Goal: Participate in discussion: Engage in conversation with other users on a specific topic

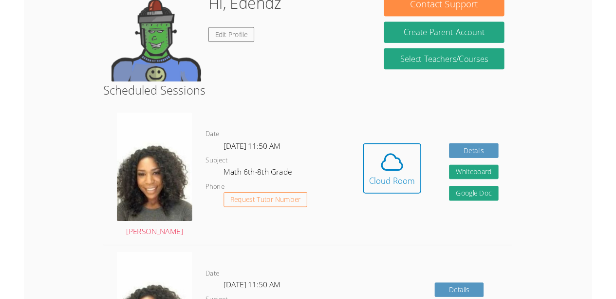
scroll to position [168, 0]
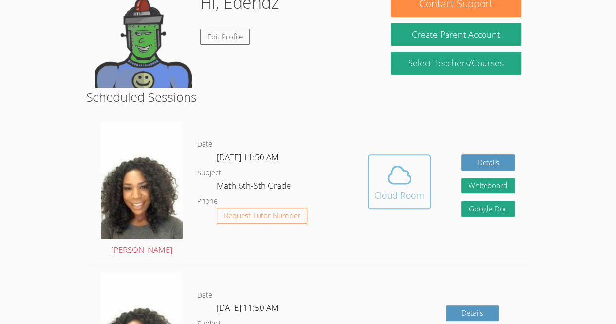
click at [387, 187] on icon at bounding box center [399, 174] width 27 height 27
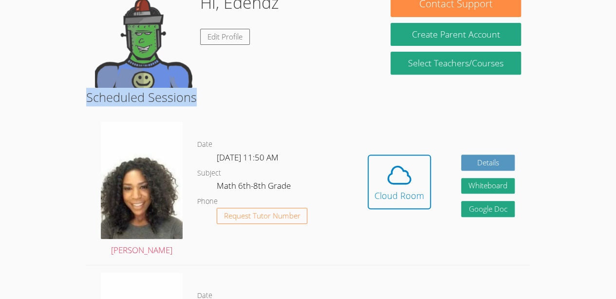
click at [408, 187] on icon at bounding box center [399, 174] width 27 height 27
click at [410, 170] on icon at bounding box center [399, 174] width 27 height 27
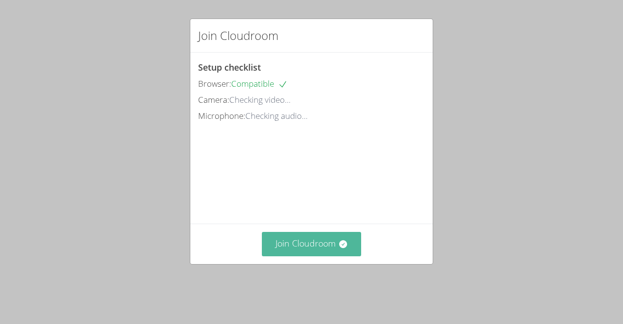
click at [324, 256] on button "Join Cloudroom" at bounding box center [312, 244] width 100 height 24
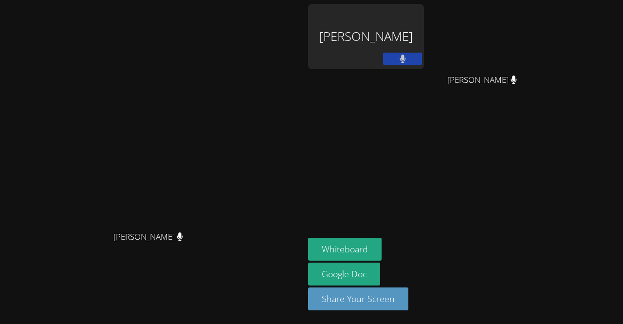
drag, startPoint x: 369, startPoint y: 161, endPoint x: 369, endPoint y: 136, distance: 25.3
click at [226, 136] on video at bounding box center [152, 142] width 146 height 167
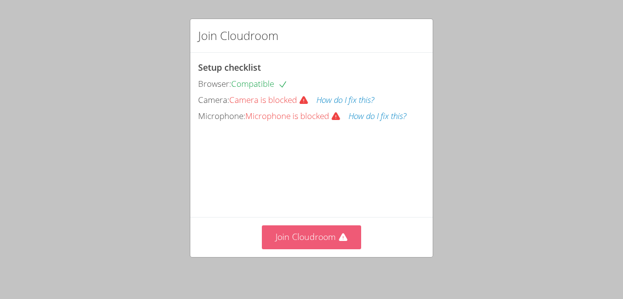
click at [321, 227] on button "Join Cloudroom" at bounding box center [312, 237] width 100 height 24
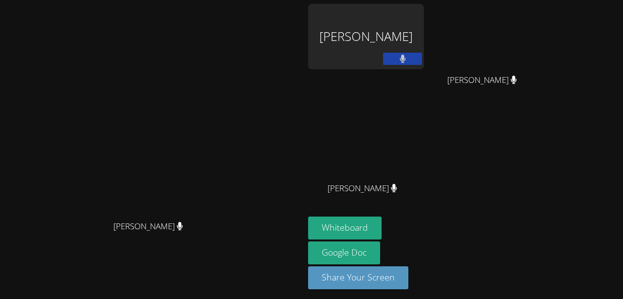
click at [226, 107] on video at bounding box center [152, 131] width 146 height 167
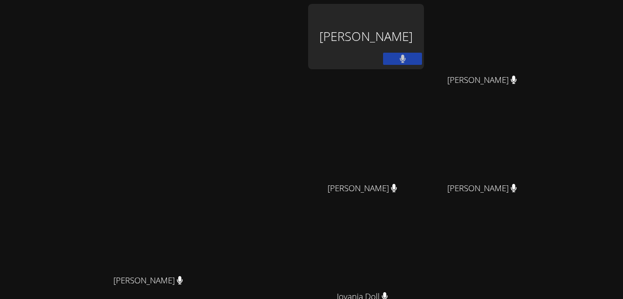
scroll to position [111, 0]
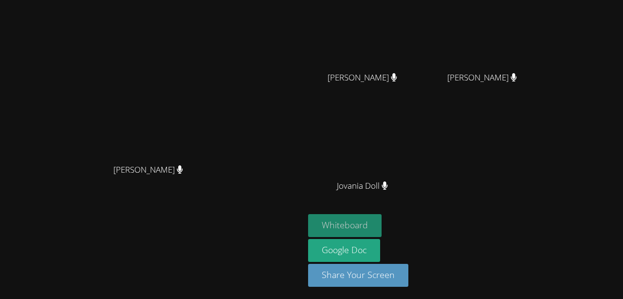
click at [382, 226] on button "Whiteboard" at bounding box center [345, 225] width 74 height 23
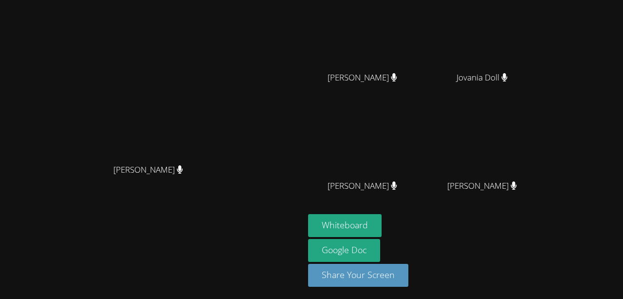
click at [226, 79] on video at bounding box center [152, 75] width 146 height 167
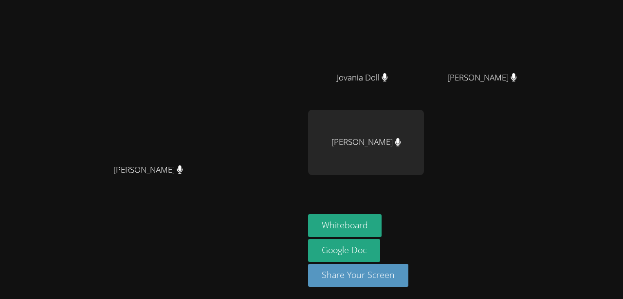
click at [226, 132] on video at bounding box center [152, 75] width 146 height 167
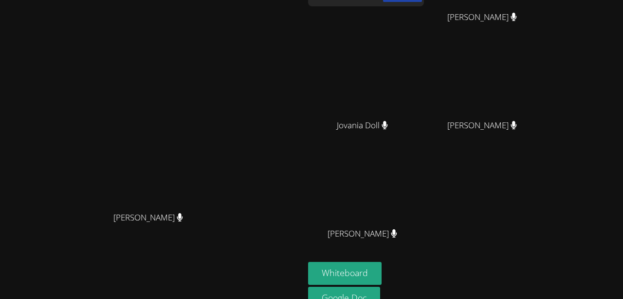
scroll to position [59, 0]
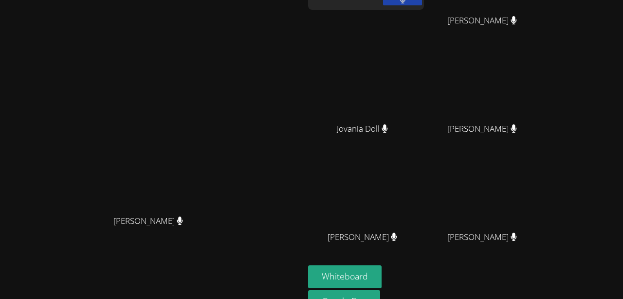
click at [226, 128] on video at bounding box center [152, 126] width 146 height 167
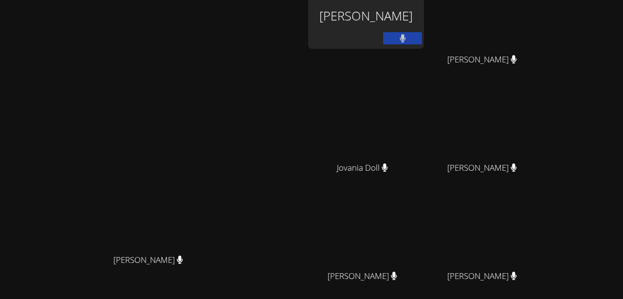
scroll to position [19, 0]
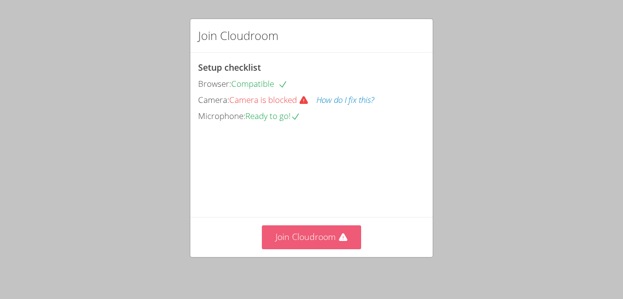
drag, startPoint x: 320, startPoint y: 252, endPoint x: 320, endPoint y: 227, distance: 25.3
click at [320, 227] on button "Join Cloudroom" at bounding box center [312, 237] width 100 height 24
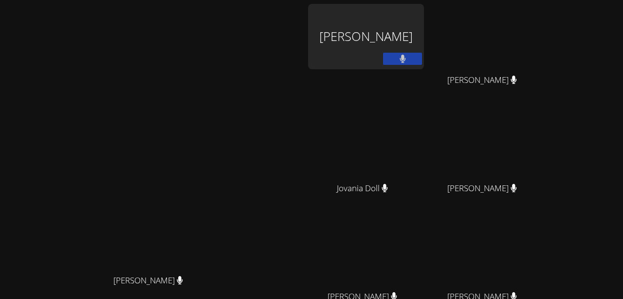
click at [301, 47] on div "[PERSON_NAME] [PERSON_NAME]" at bounding box center [152, 205] width 297 height 403
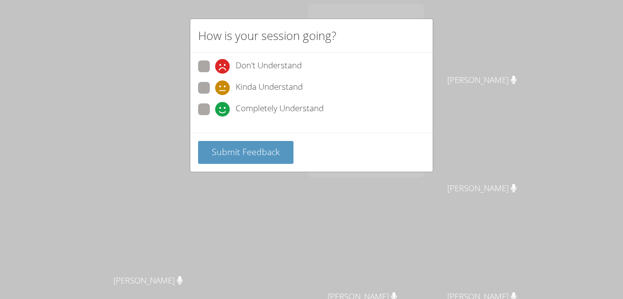
click at [207, 94] on label "Kinda Understand" at bounding box center [250, 88] width 105 height 13
click at [215, 90] on input "Kinda Understand" at bounding box center [219, 86] width 8 height 8
radio input "true"
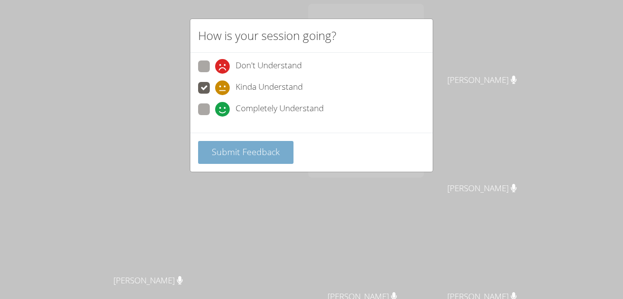
click at [220, 151] on span "Submit Feedback" at bounding box center [246, 152] width 68 height 12
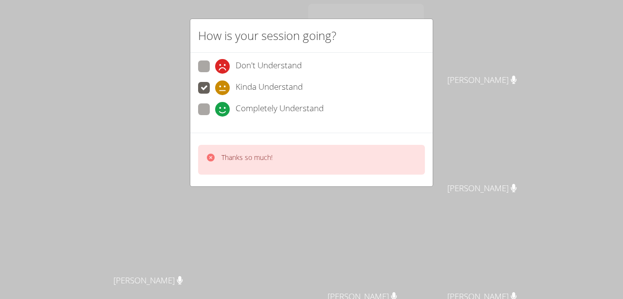
click at [215, 116] on span at bounding box center [215, 116] width 0 height 0
click at [215, 103] on input "Completely Understand" at bounding box center [219, 107] width 8 height 8
radio input "true"
click at [232, 153] on p "Thanks so much!" at bounding box center [247, 157] width 51 height 10
click at [245, 149] on div "Thanks so much!" at bounding box center [311, 160] width 227 height 30
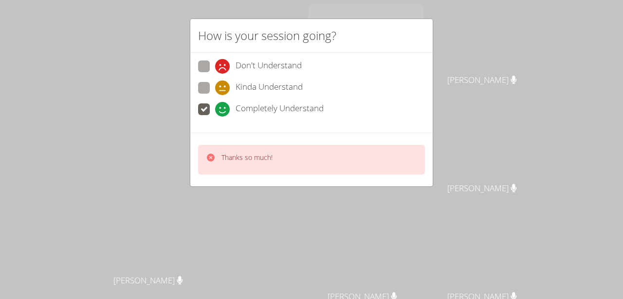
click at [234, 141] on div "Thanks so much!" at bounding box center [311, 159] width 243 height 54
click at [234, 146] on div "Thanks so much!" at bounding box center [311, 160] width 227 height 30
click at [224, 111] on icon at bounding box center [222, 109] width 15 height 15
click at [224, 111] on input "Completely Understand" at bounding box center [219, 107] width 8 height 8
click at [224, 93] on icon at bounding box center [222, 87] width 15 height 15
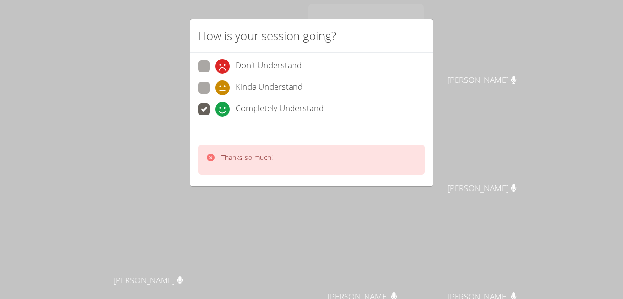
click at [224, 90] on input "Kinda Understand" at bounding box center [219, 86] width 8 height 8
radio input "true"
click at [213, 62] on label "Don't Understand" at bounding box center [250, 66] width 104 height 13
click at [215, 62] on input "Don't Understand" at bounding box center [219, 64] width 8 height 8
radio input "true"
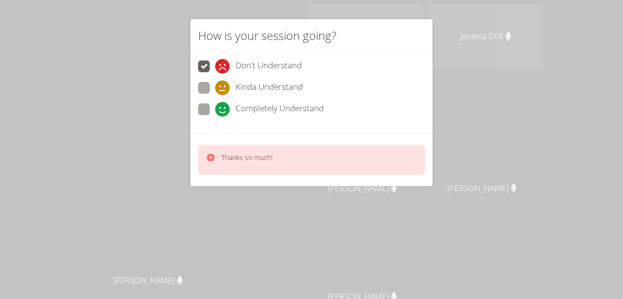
click at [226, 157] on video at bounding box center [152, 185] width 146 height 167
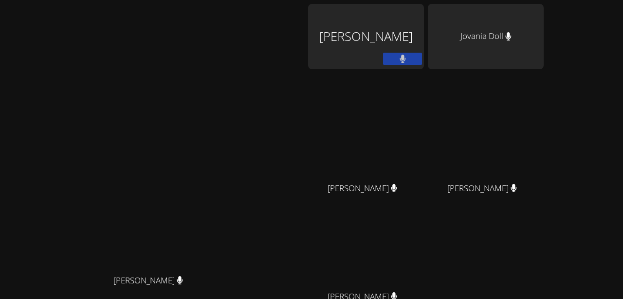
click at [226, 168] on video at bounding box center [152, 185] width 146 height 167
